Goal: Information Seeking & Learning: Learn about a topic

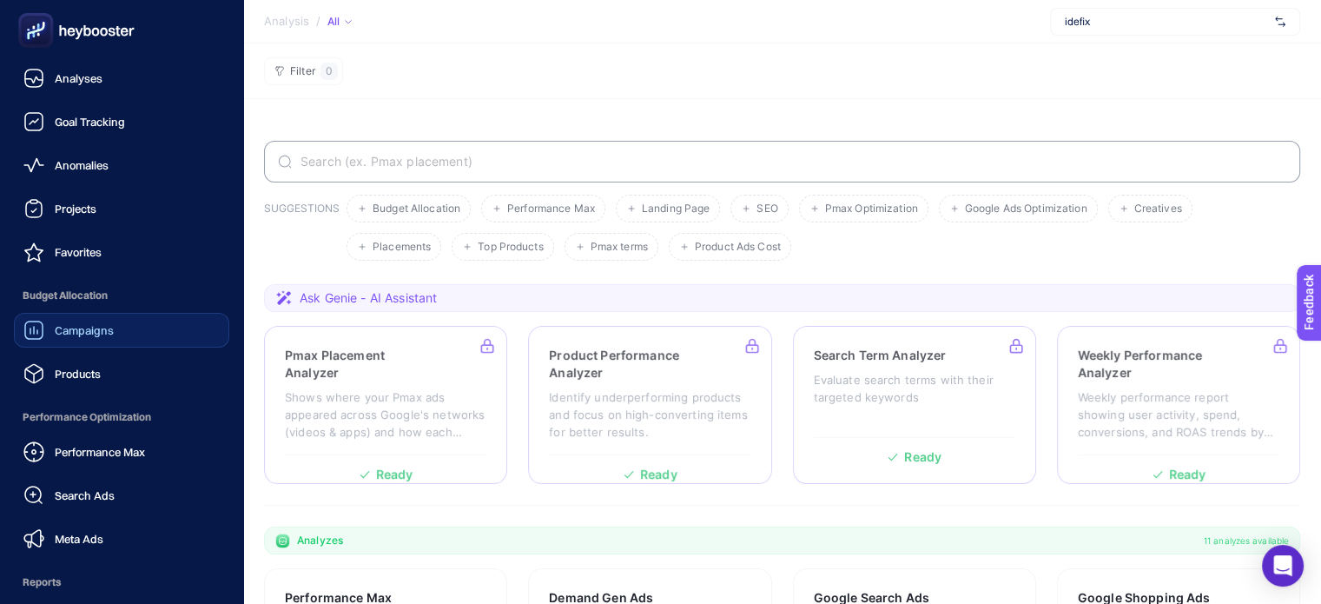
click at [108, 323] on span "Campaigns" at bounding box center [84, 330] width 59 height 14
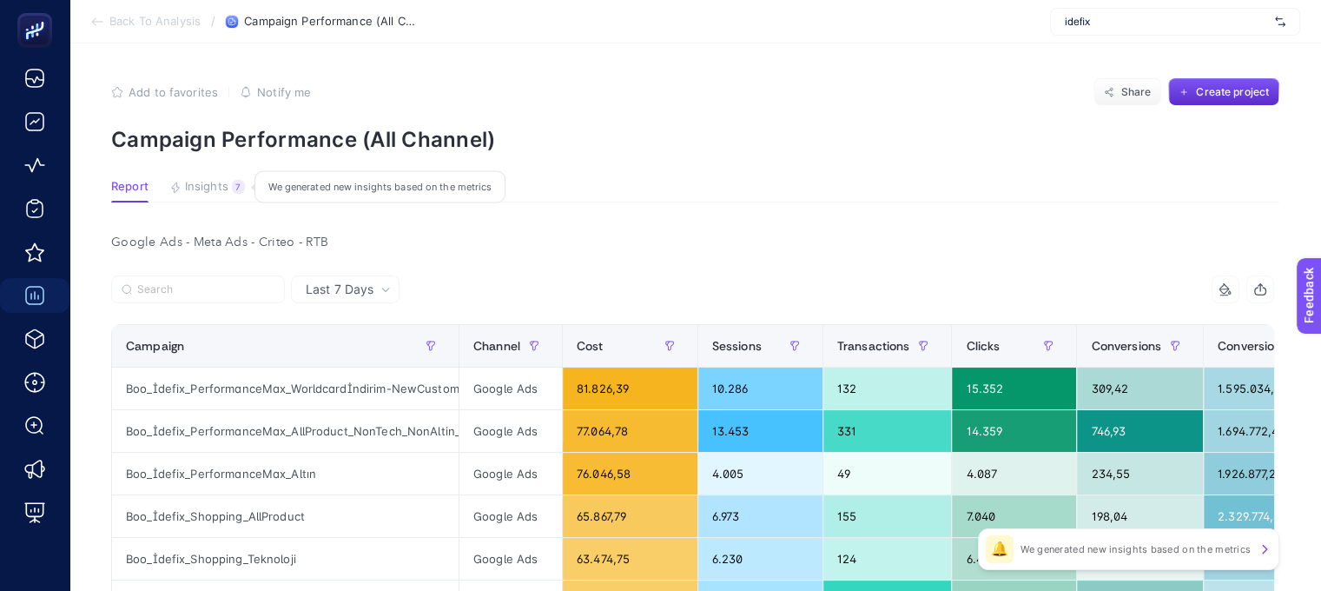
click at [204, 185] on span "Insights" at bounding box center [206, 187] width 43 height 14
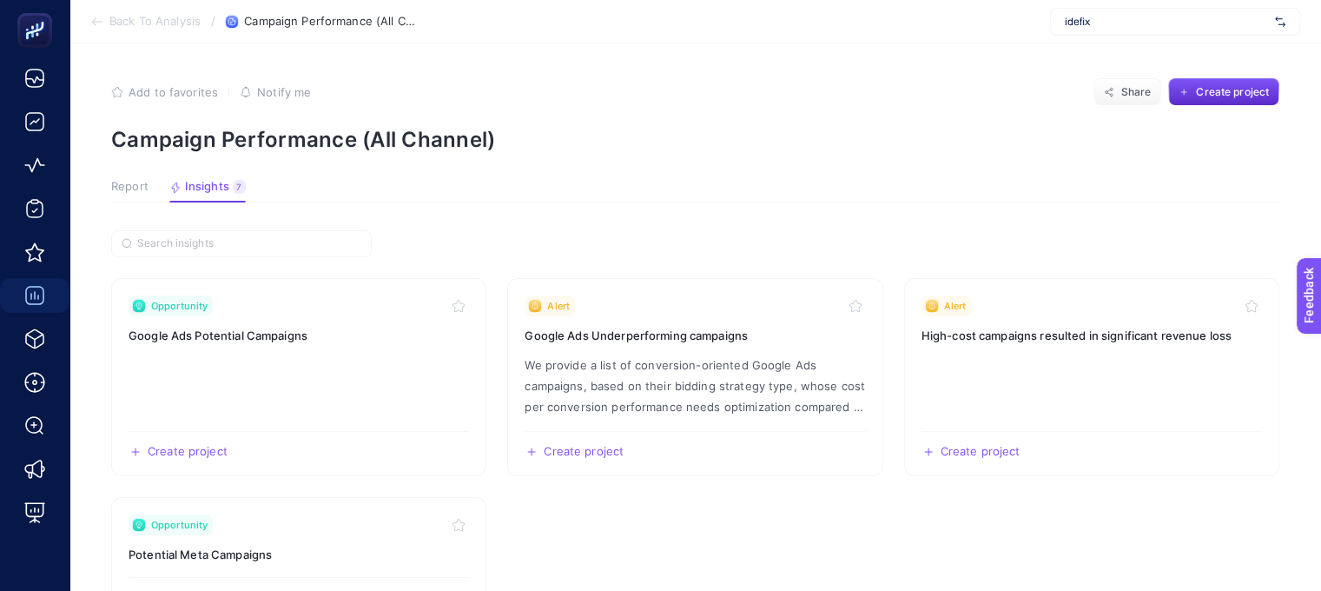
click at [123, 183] on span "Report" at bounding box center [129, 187] width 37 height 14
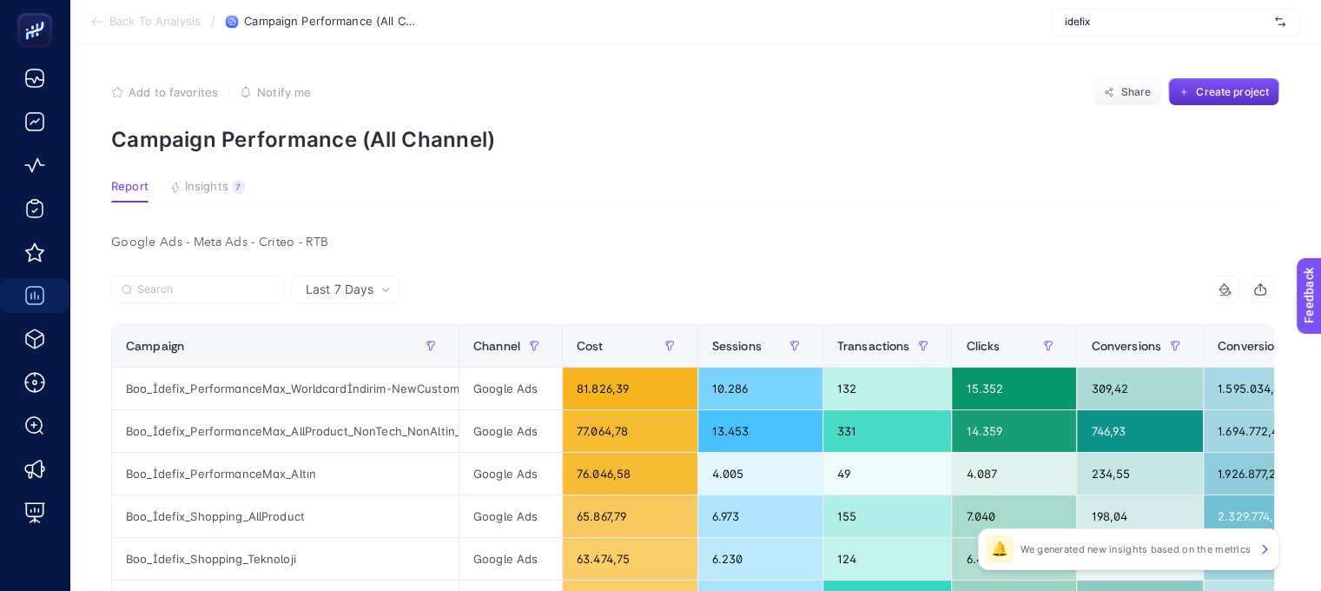
click at [379, 294] on div "Last 7 Days" at bounding box center [348, 289] width 99 height 12
click at [212, 185] on span "Insights" at bounding box center [206, 187] width 43 height 14
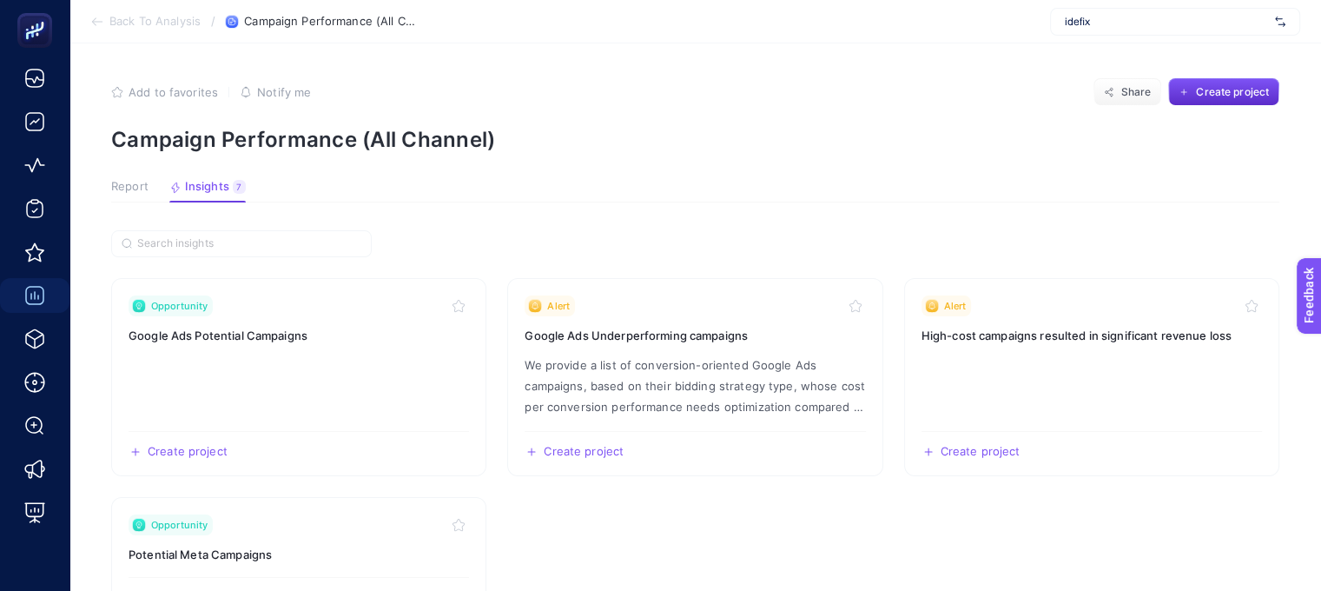
click at [135, 180] on span "Report" at bounding box center [129, 187] width 37 height 14
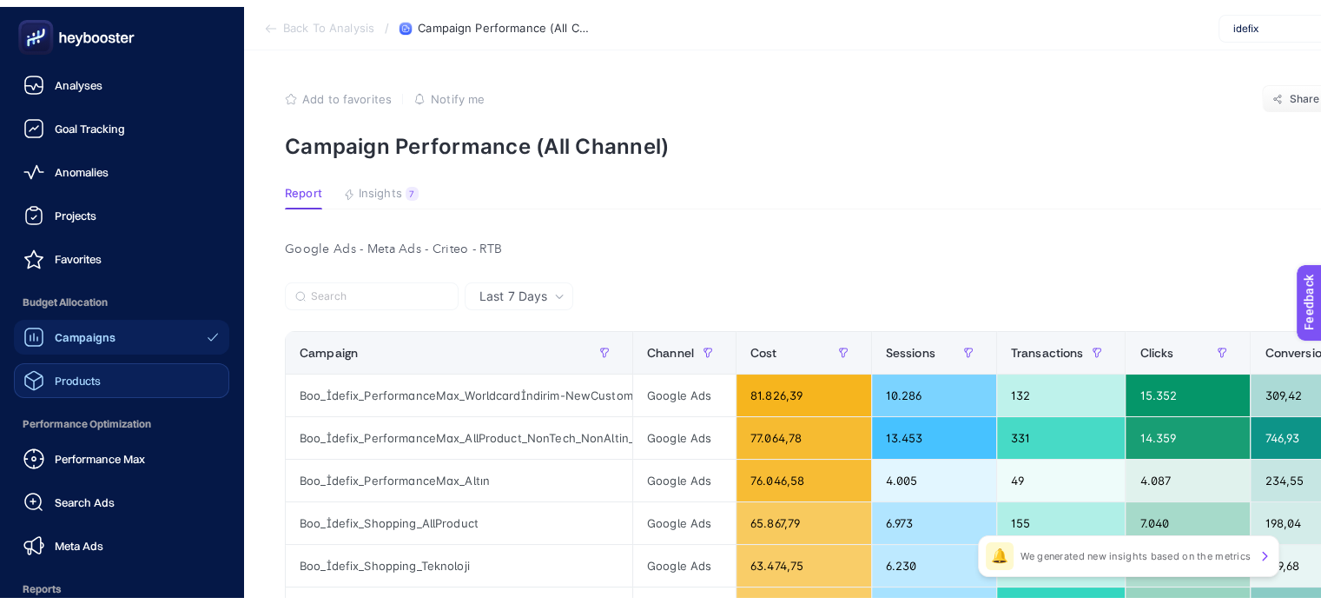
scroll to position [174, 0]
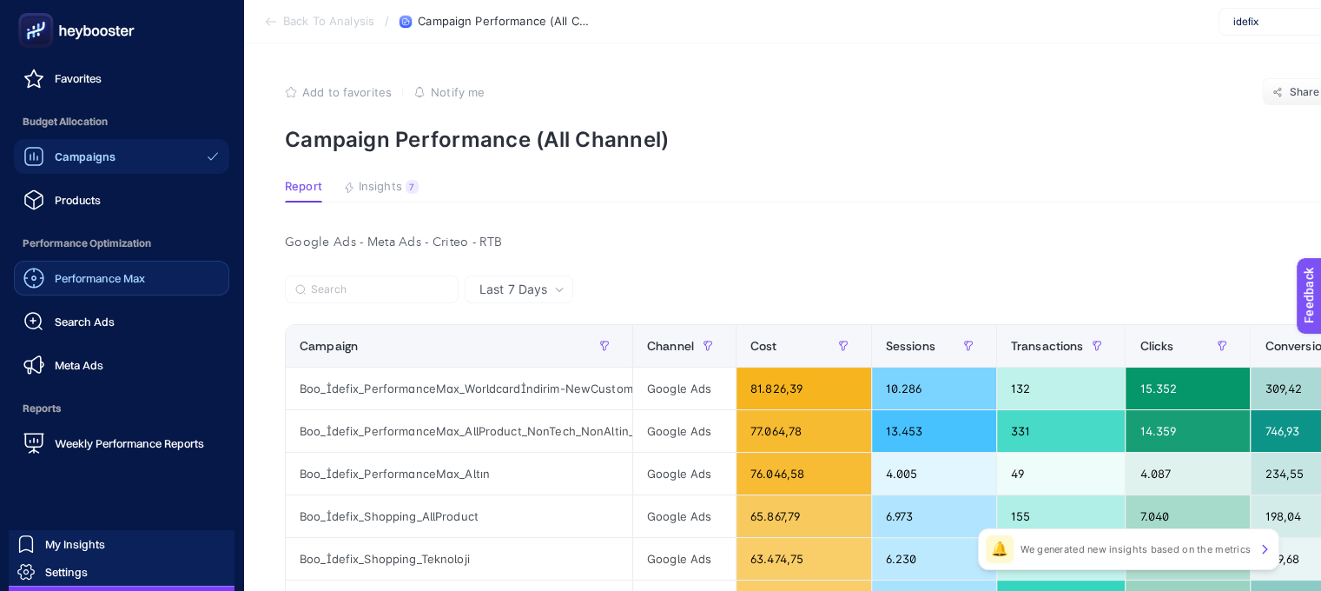
click at [122, 271] on span "Performance Max" at bounding box center [100, 278] width 90 height 14
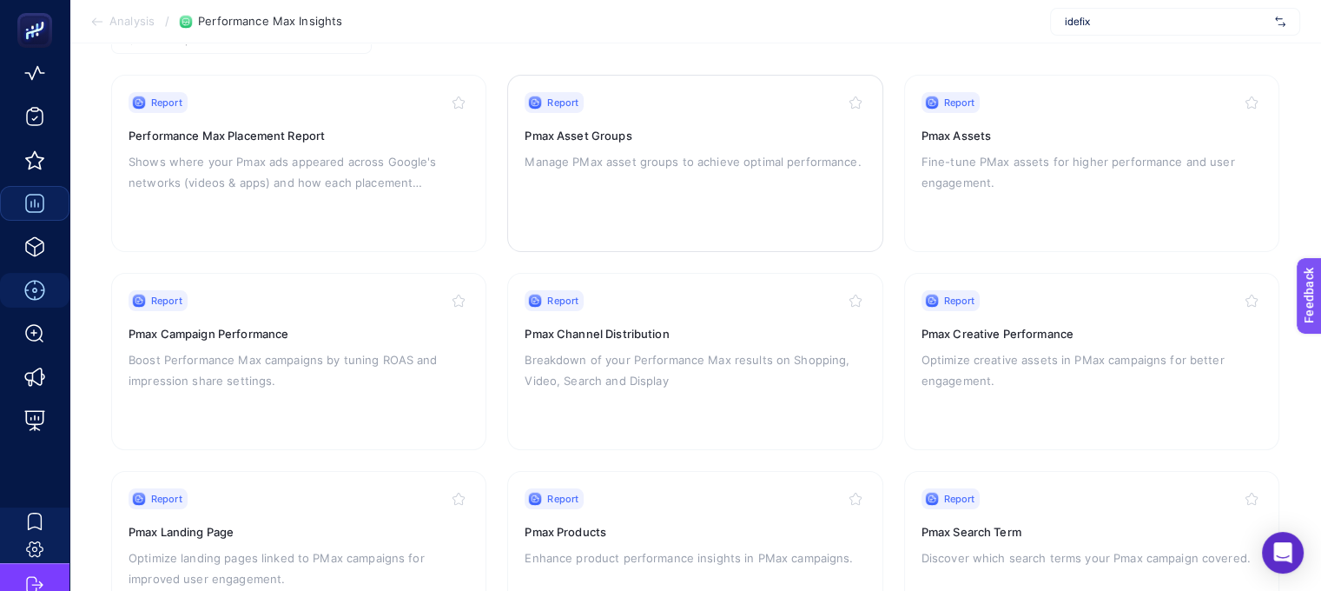
scroll to position [261, 0]
